Goal: Task Accomplishment & Management: Manage account settings

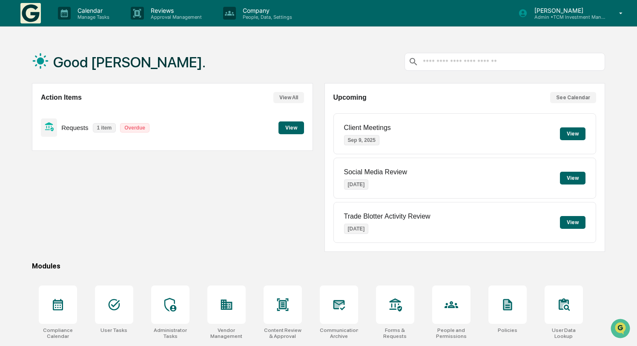
click at [285, 128] on button "View" at bounding box center [291, 127] width 26 height 13
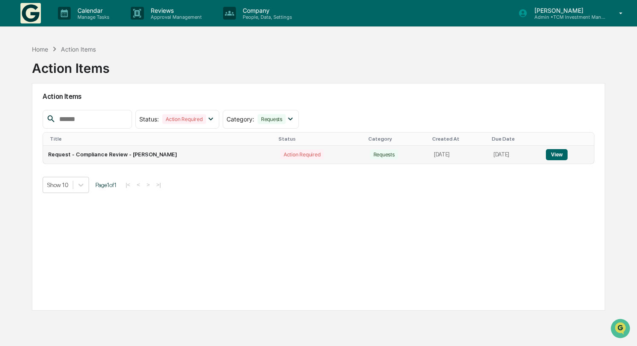
click at [164, 156] on td "Request - Compliance Review - Thomas Makowsky" at bounding box center [159, 155] width 232 height 18
click at [557, 153] on button "View" at bounding box center [557, 154] width 22 height 11
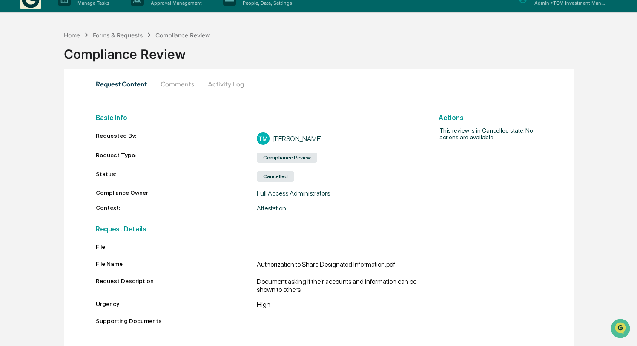
scroll to position [23, 0]
click at [182, 74] on button "Comments" at bounding box center [177, 84] width 47 height 20
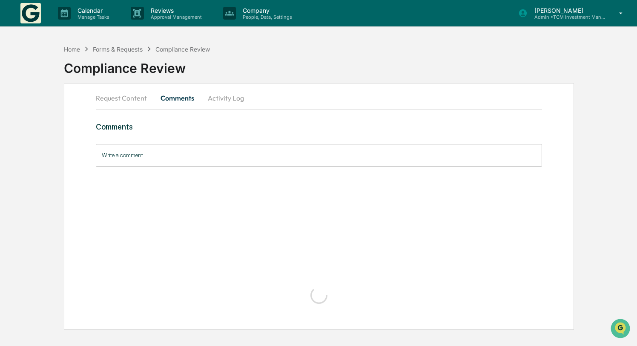
scroll to position [0, 0]
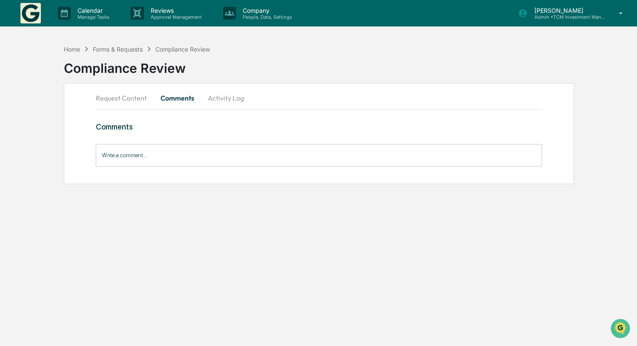
click at [225, 99] on button "Activity Log" at bounding box center [226, 98] width 50 height 20
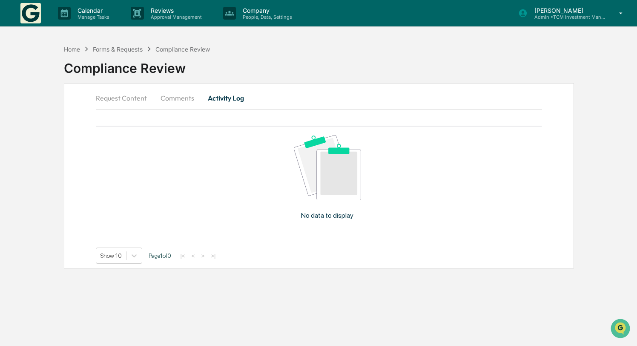
click at [122, 102] on button "Request Content" at bounding box center [125, 98] width 58 height 20
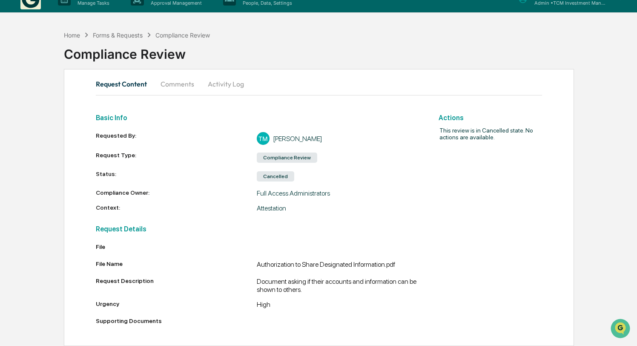
scroll to position [23, 0]
drag, startPoint x: 288, startPoint y: 167, endPoint x: 248, endPoint y: 163, distance: 40.2
click at [248, 170] on div "Status: Cancelled" at bounding box center [257, 176] width 322 height 12
click at [248, 170] on div "Status:" at bounding box center [176, 176] width 161 height 12
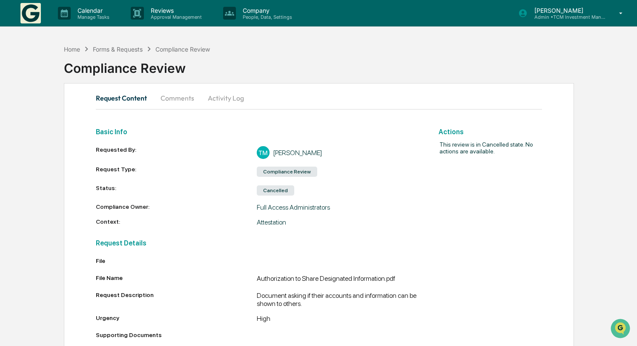
scroll to position [0, 0]
click at [70, 47] on div "Home" at bounding box center [72, 49] width 16 height 7
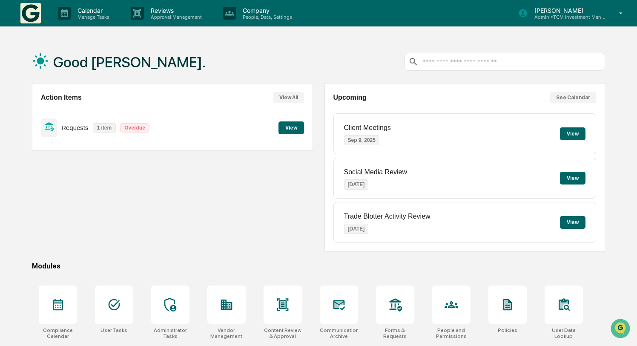
click at [71, 128] on p "Requests" at bounding box center [74, 127] width 27 height 7
click at [100, 129] on p "1 item" at bounding box center [104, 127] width 23 height 9
click at [46, 126] on icon at bounding box center [48, 126] width 9 height 9
click at [298, 128] on button "View" at bounding box center [291, 127] width 26 height 13
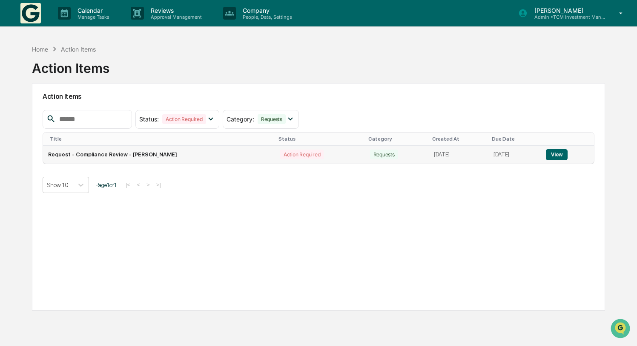
click at [280, 155] on div "Action Required" at bounding box center [301, 154] width 43 height 10
click at [567, 155] on button "View" at bounding box center [557, 154] width 22 height 11
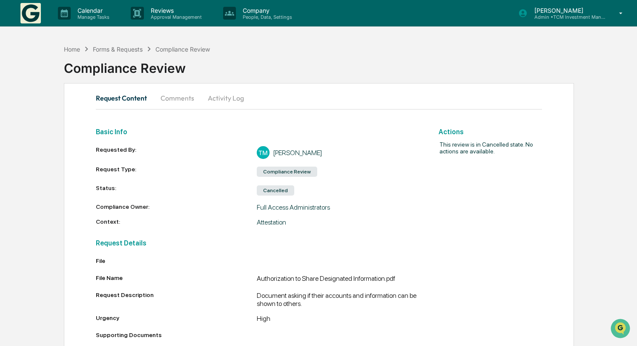
click at [285, 172] on div "Compliance Review" at bounding box center [287, 171] width 60 height 10
click at [74, 47] on div "Home" at bounding box center [72, 49] width 16 height 7
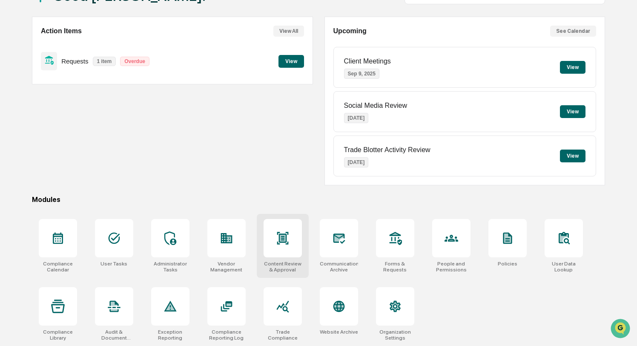
scroll to position [75, 0]
click at [278, 235] on icon at bounding box center [282, 238] width 11 height 12
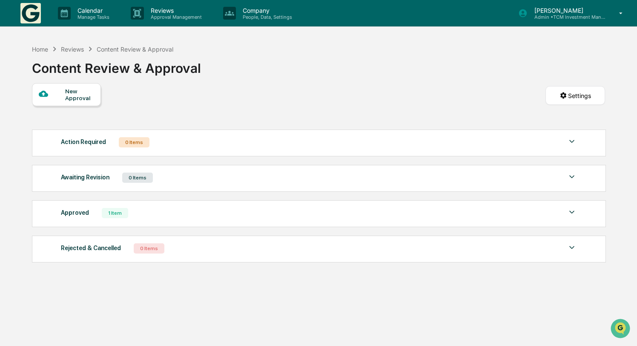
click at [190, 252] on div "Rejected & Cancelled 0 Items" at bounding box center [319, 248] width 516 height 12
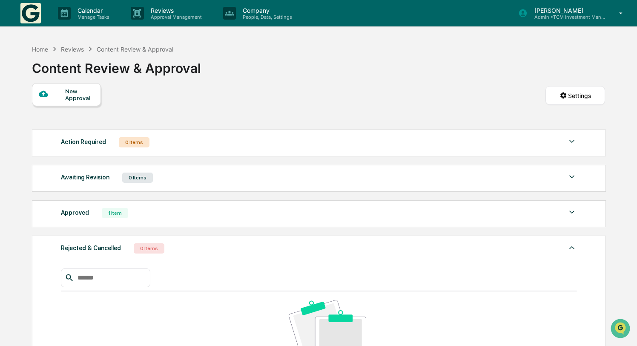
click at [190, 252] on div "Rejected & Cancelled 0 Items" at bounding box center [319, 248] width 516 height 12
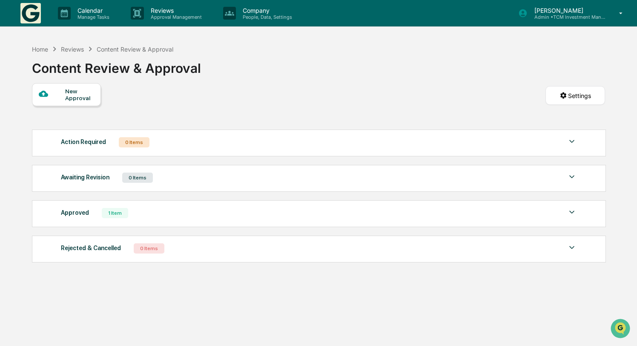
click at [226, 215] on div "Approved 1 Item" at bounding box center [319, 213] width 516 height 12
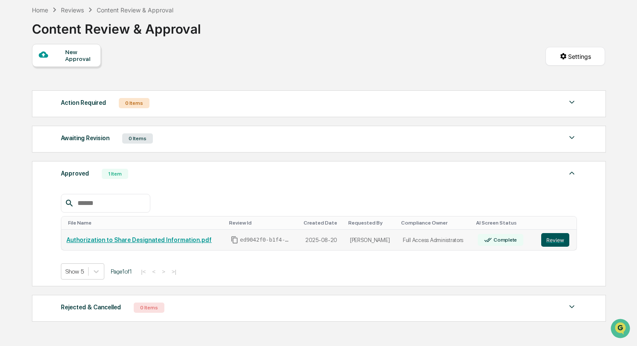
scroll to position [66, 0]
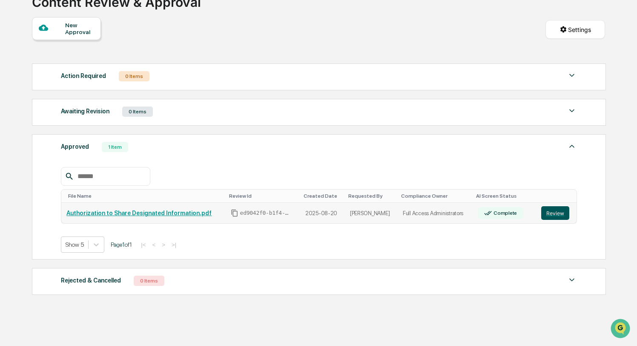
click at [559, 213] on button "Review" at bounding box center [555, 213] width 28 height 14
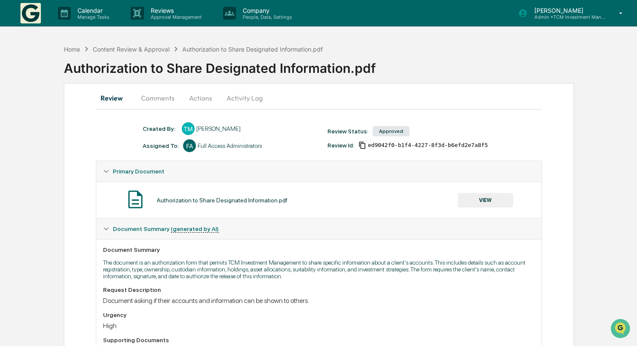
click at [591, 13] on p "[PERSON_NAME]" at bounding box center [566, 10] width 79 height 7
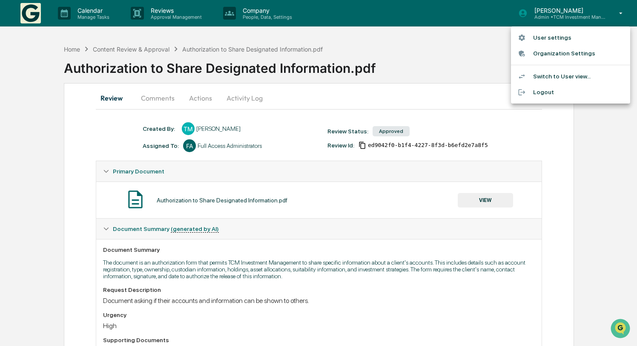
click at [451, 72] on div at bounding box center [318, 173] width 637 height 346
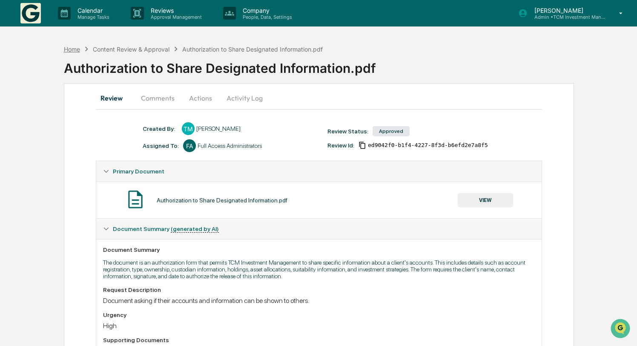
click at [68, 50] on div "Home" at bounding box center [72, 49] width 16 height 7
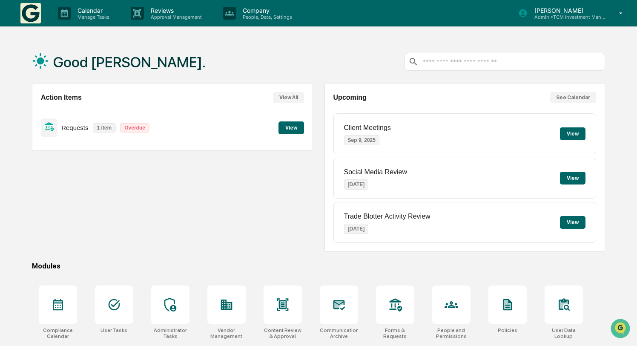
click at [602, 15] on p "Admin • TCM Investment Management" at bounding box center [566, 17] width 79 height 6
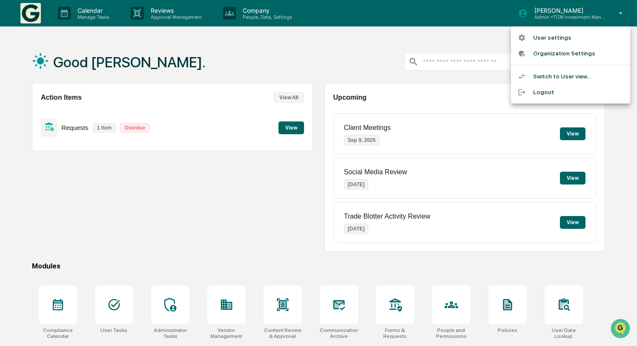
click at [573, 73] on li "Switch to User view..." at bounding box center [570, 77] width 119 height 16
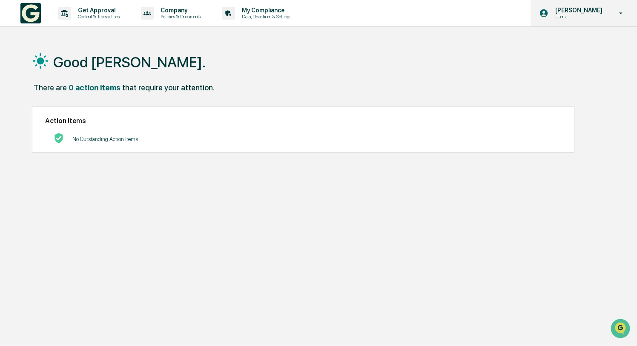
click at [601, 16] on p "Users" at bounding box center [577, 17] width 58 height 6
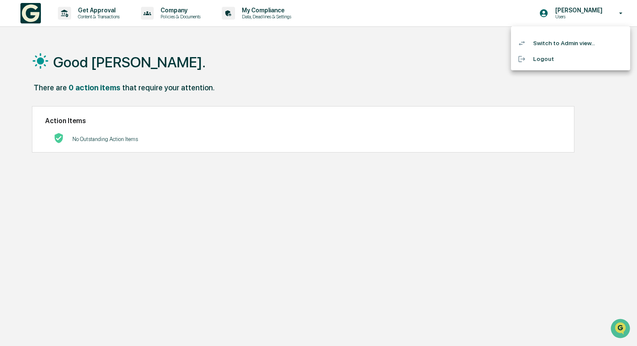
click at [586, 36] on li "Switch to Admin view..." at bounding box center [570, 43] width 119 height 16
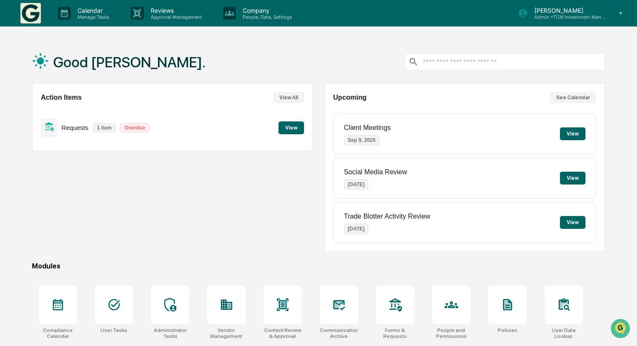
click at [134, 125] on p "Overdue" at bounding box center [134, 127] width 29 height 9
click at [53, 124] on icon at bounding box center [48, 126] width 9 height 9
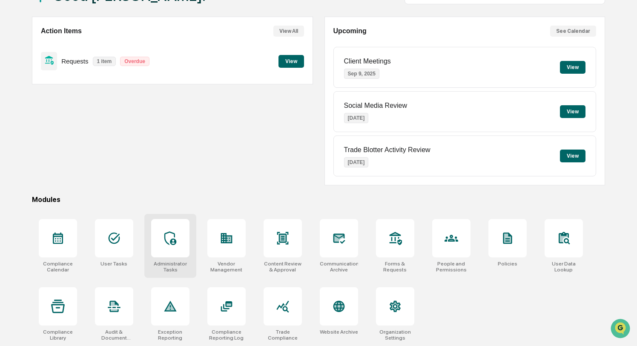
scroll to position [75, 0]
click at [171, 231] on icon at bounding box center [170, 238] width 14 height 14
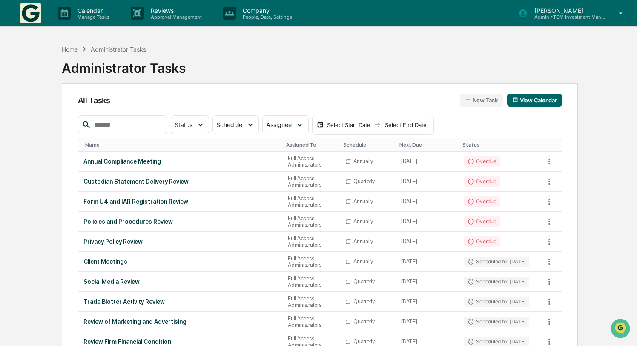
click at [72, 46] on div "Home" at bounding box center [70, 49] width 16 height 7
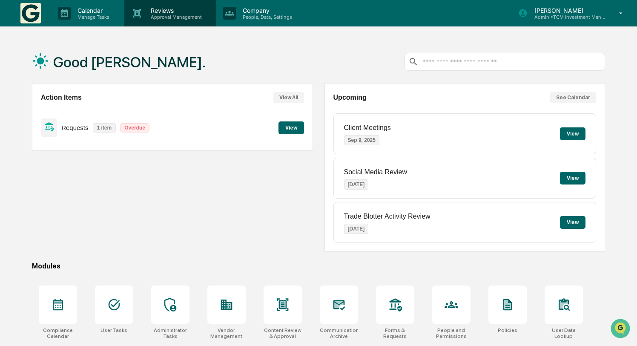
click at [166, 11] on p "Reviews" at bounding box center [175, 10] width 62 height 7
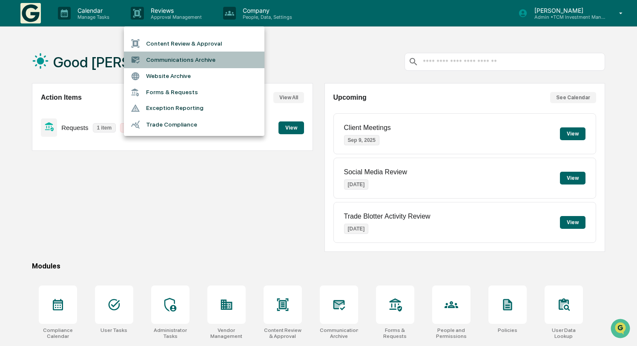
click at [171, 59] on li "Communications Archive" at bounding box center [194, 60] width 140 height 16
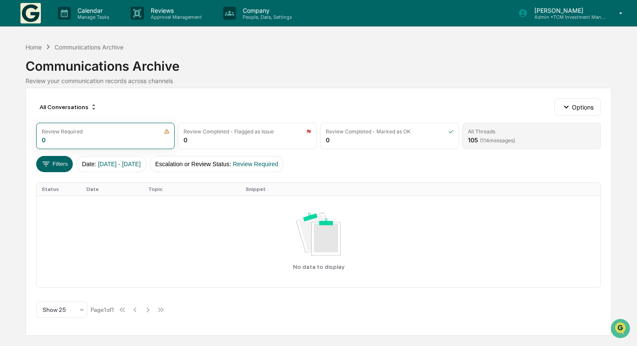
click at [524, 134] on div "All Threads" at bounding box center [532, 131] width 128 height 6
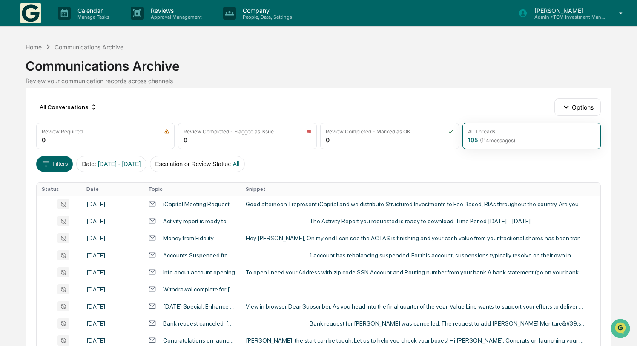
click at [33, 45] on div "Home" at bounding box center [34, 46] width 16 height 7
